Goal: Information Seeking & Learning: Learn about a topic

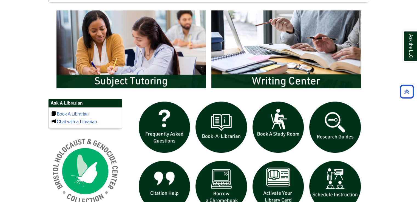
scroll to position [293, 0]
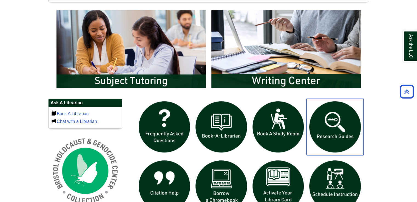
click at [323, 139] on img "slideshow" at bounding box center [334, 127] width 57 height 57
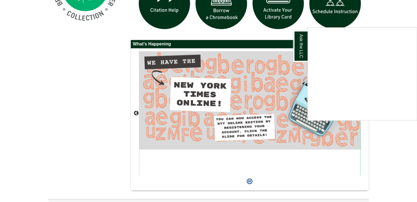
scroll to position [486, 0]
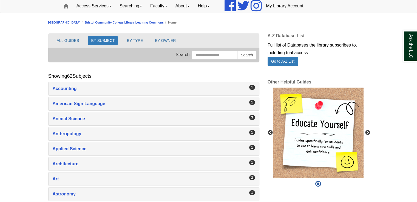
scroll to position [46, 0]
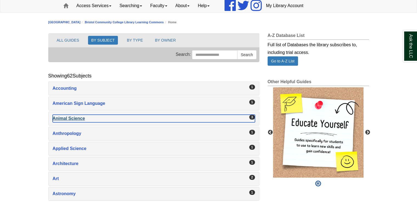
click at [78, 117] on div "Animal Science , 3 guides" at bounding box center [154, 119] width 202 height 8
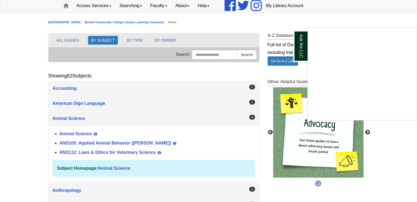
click at [86, 152] on div "Ask the LLC" at bounding box center [208, 101] width 417 height 202
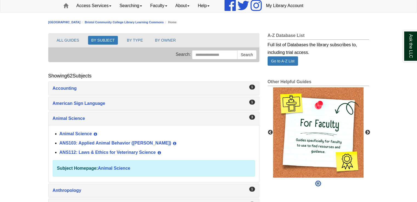
click at [103, 155] on div "ANS112: Laws & Ethics for Veterinary Science View Guide Info" at bounding box center [156, 152] width 195 height 9
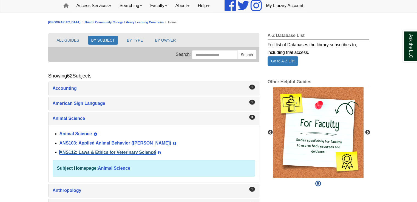
click at [105, 150] on link "ANS112: Laws & Ethics for Veterinary Science" at bounding box center [107, 152] width 96 height 5
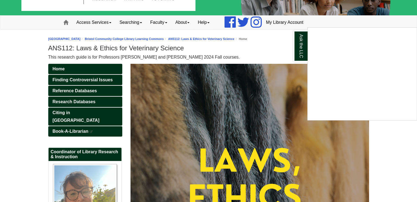
scroll to position [12, 0]
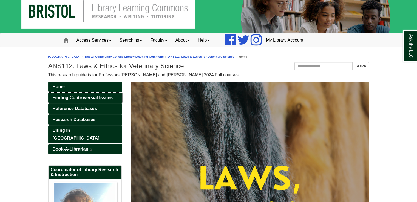
click at [69, 96] on span "Finding Controversial Issues" at bounding box center [83, 97] width 60 height 5
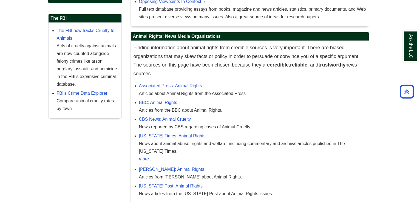
scroll to position [176, 0]
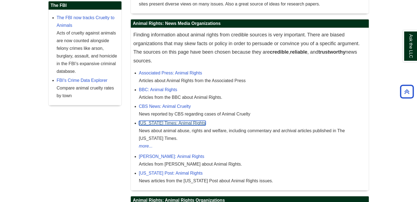
click at [190, 121] on link "[US_STATE] Times: Animal Rights" at bounding box center [172, 123] width 67 height 5
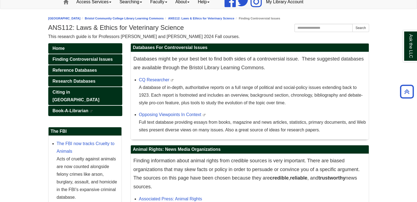
scroll to position [49, 0]
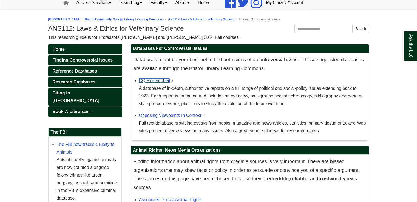
click at [148, 81] on link "CQ Researcher" at bounding box center [154, 80] width 30 height 5
click at [164, 115] on link "Opposing Viewpoints In Context" at bounding box center [170, 115] width 62 height 5
